Goal: Navigation & Orientation: Find specific page/section

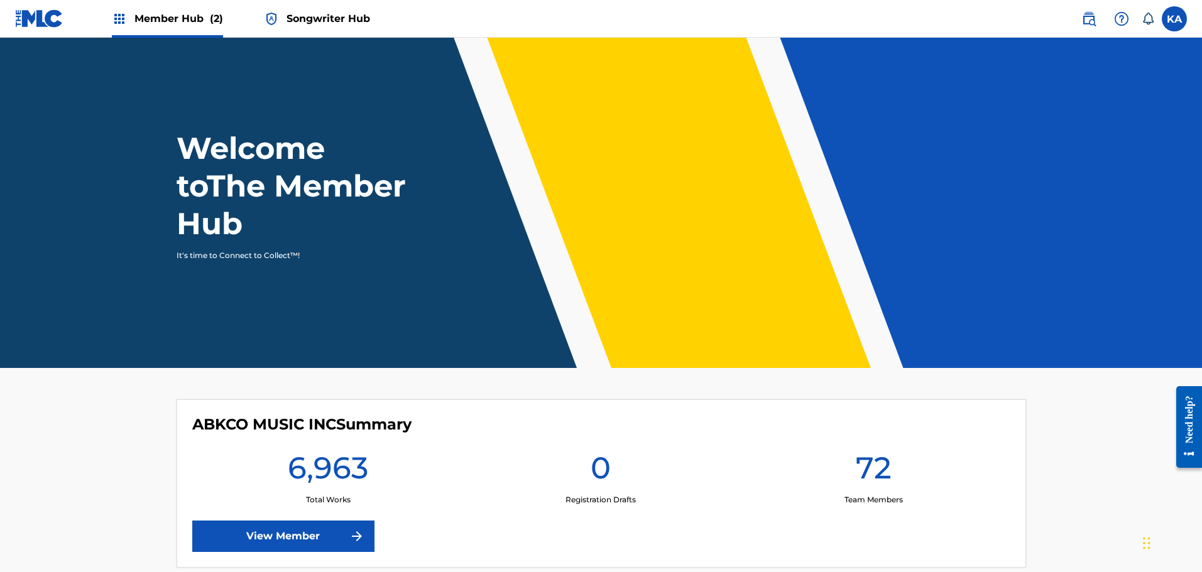
click at [317, 17] on span "Songwriter Hub" at bounding box center [328, 18] width 84 height 14
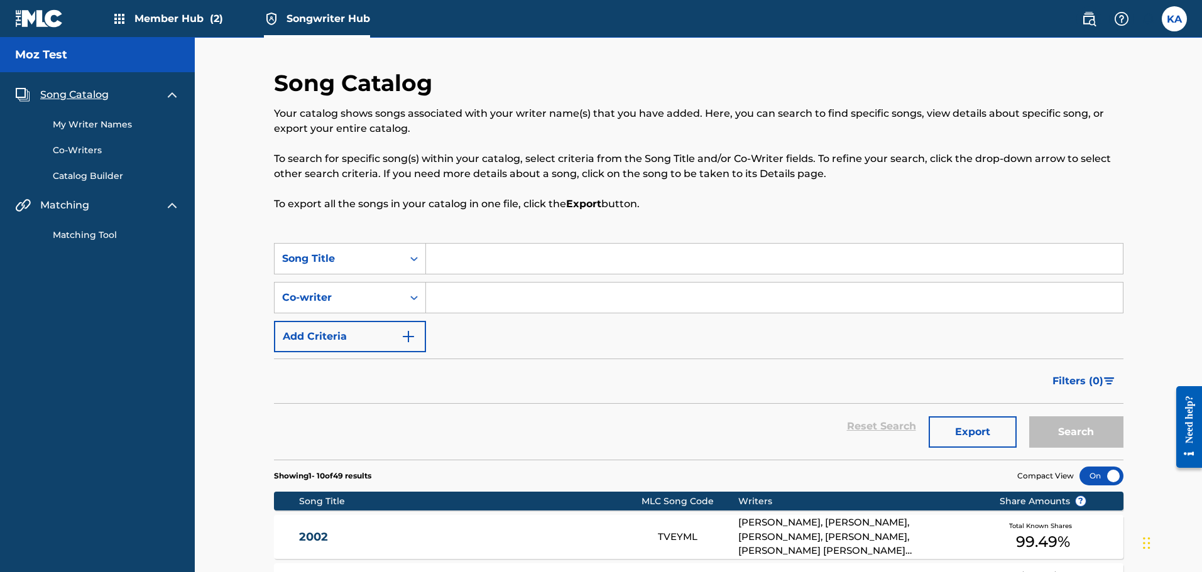
click at [187, 18] on span "Member Hub (2)" at bounding box center [178, 18] width 89 height 14
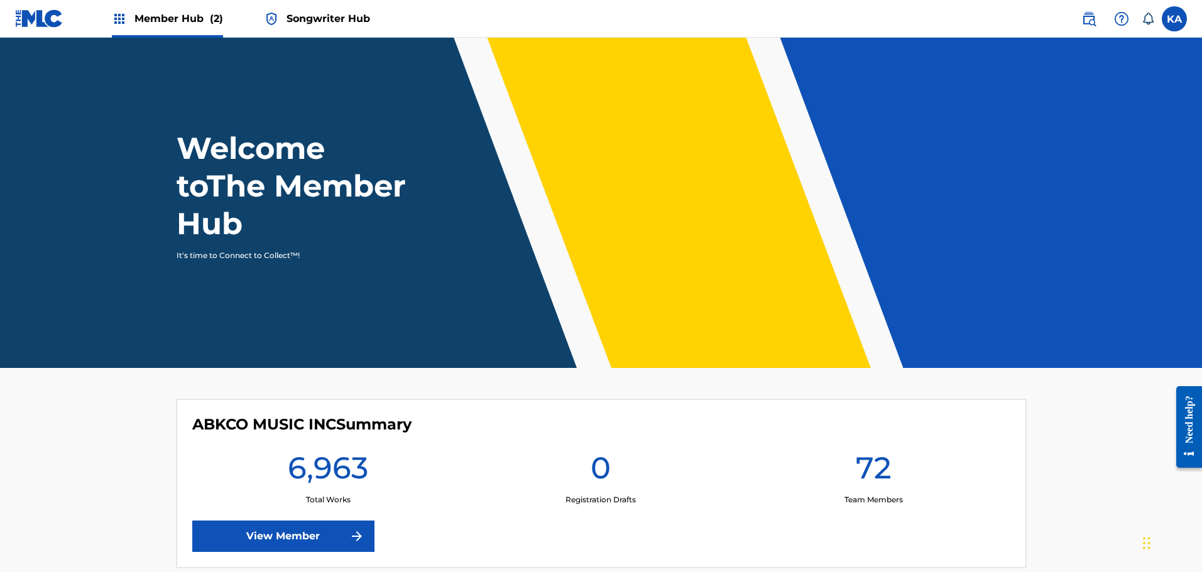
click at [337, 14] on span "Songwriter Hub" at bounding box center [328, 18] width 84 height 14
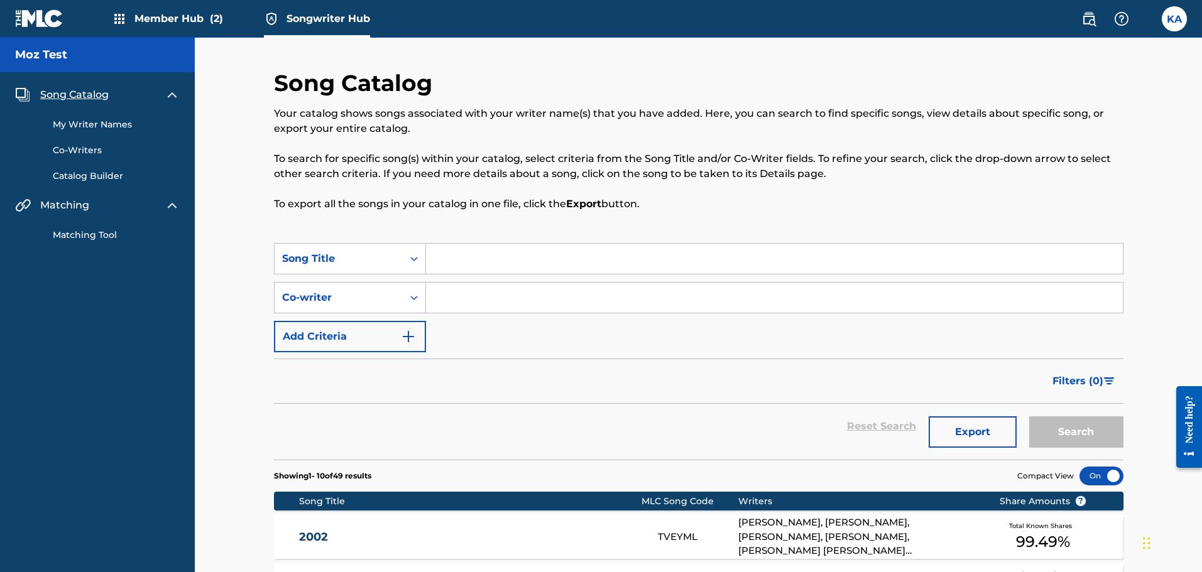
click at [100, 129] on link "My Writer Names" at bounding box center [116, 124] width 127 height 13
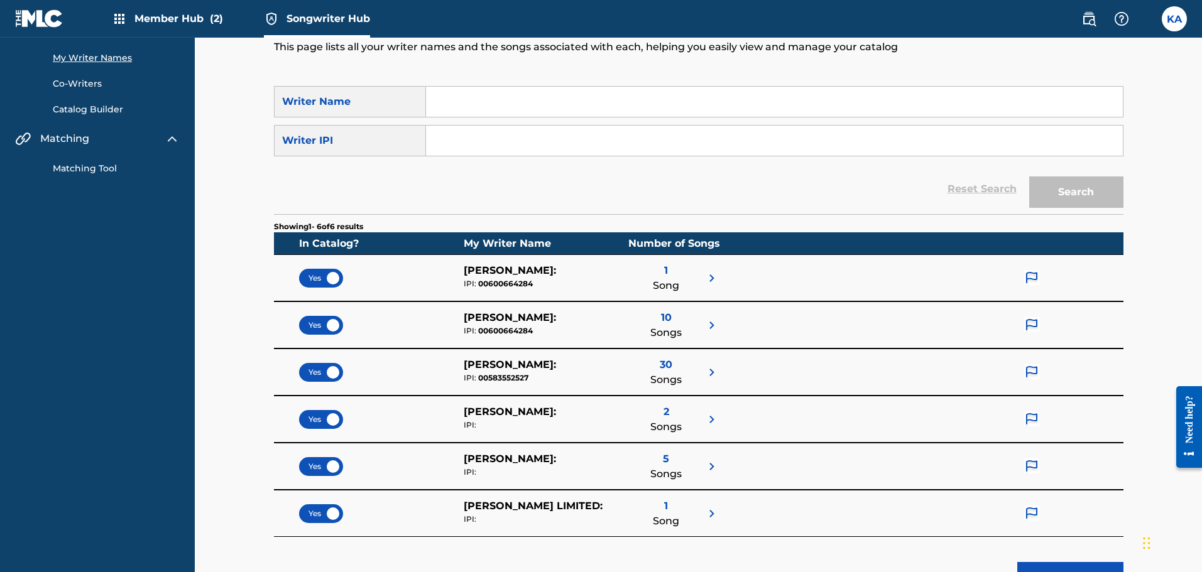
scroll to position [18, 0]
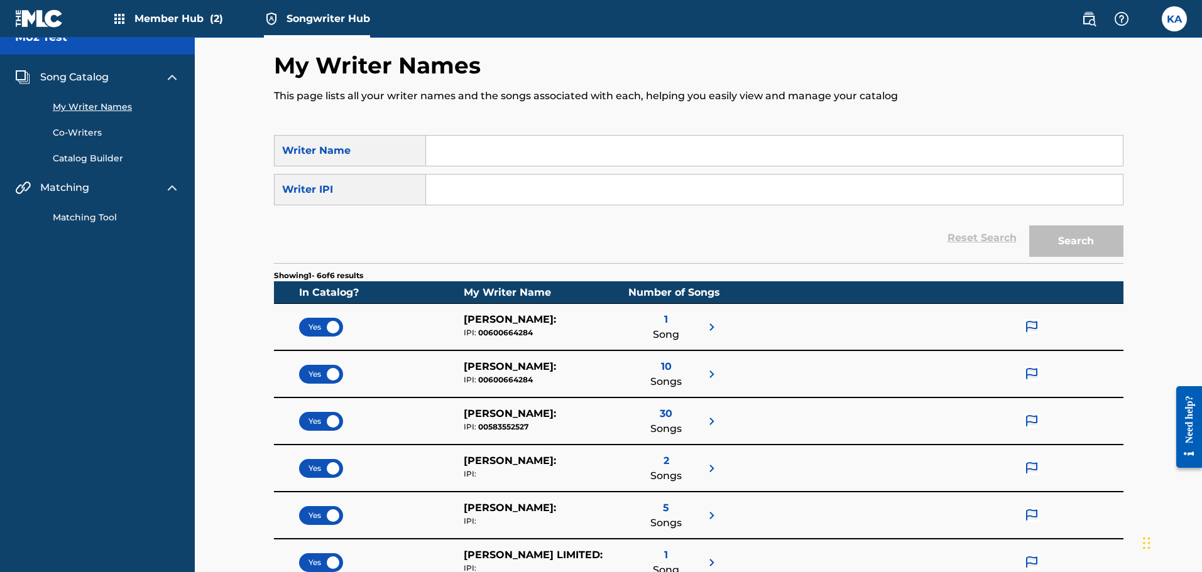
click at [678, 327] on span "Song" at bounding box center [666, 334] width 26 height 15
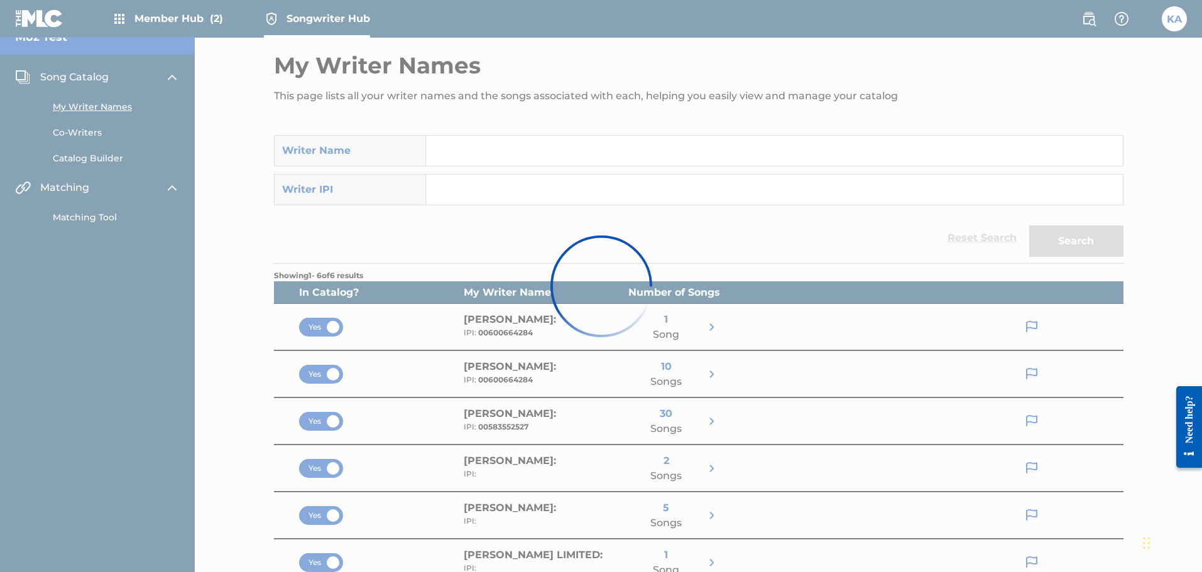
scroll to position [0, 0]
